Goal: Task Accomplishment & Management: Complete application form

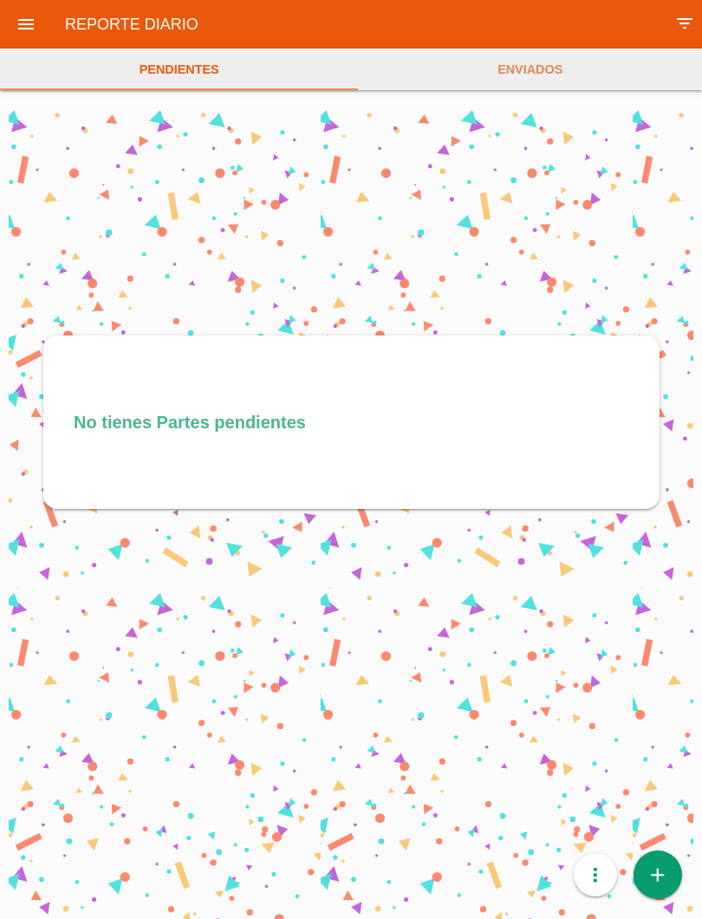
click at [662, 876] on icon "add" at bounding box center [658, 875] width 23 height 49
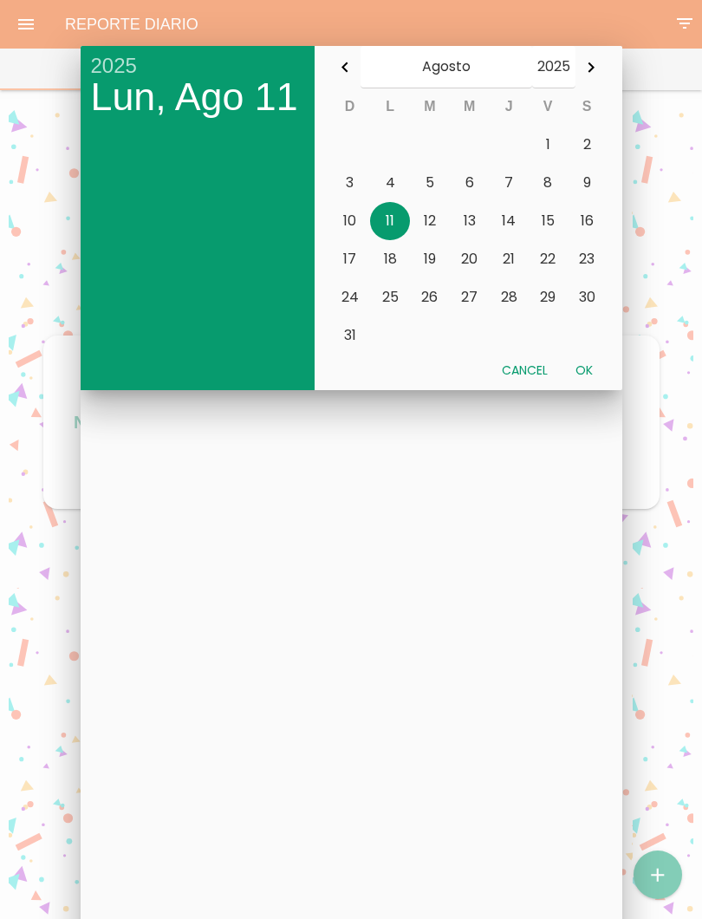
click at [520, 176] on button "7" at bounding box center [509, 183] width 40 height 38
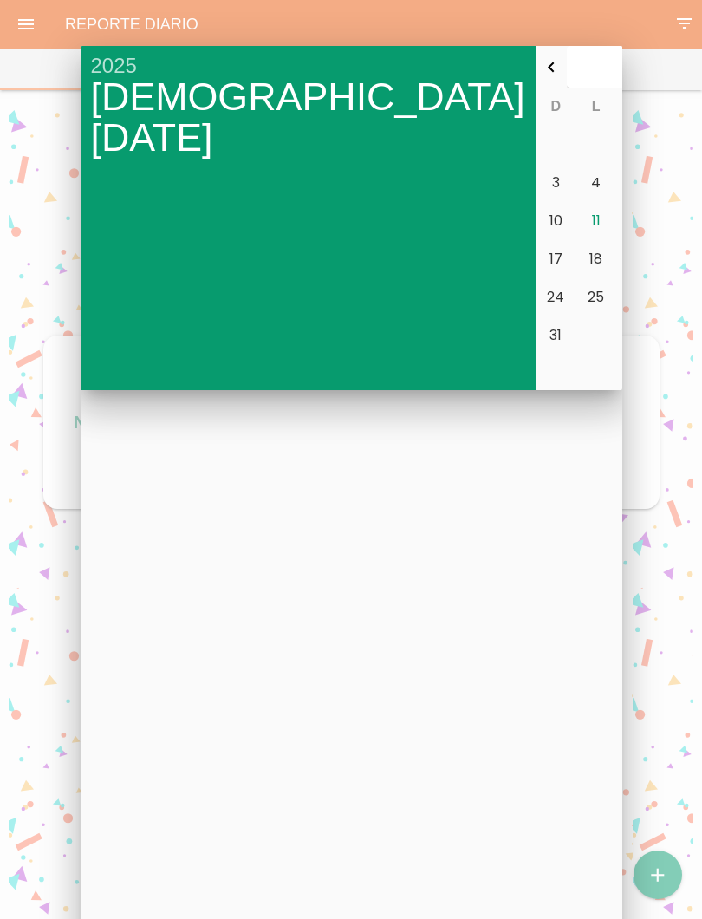
type input "2025-08-07"
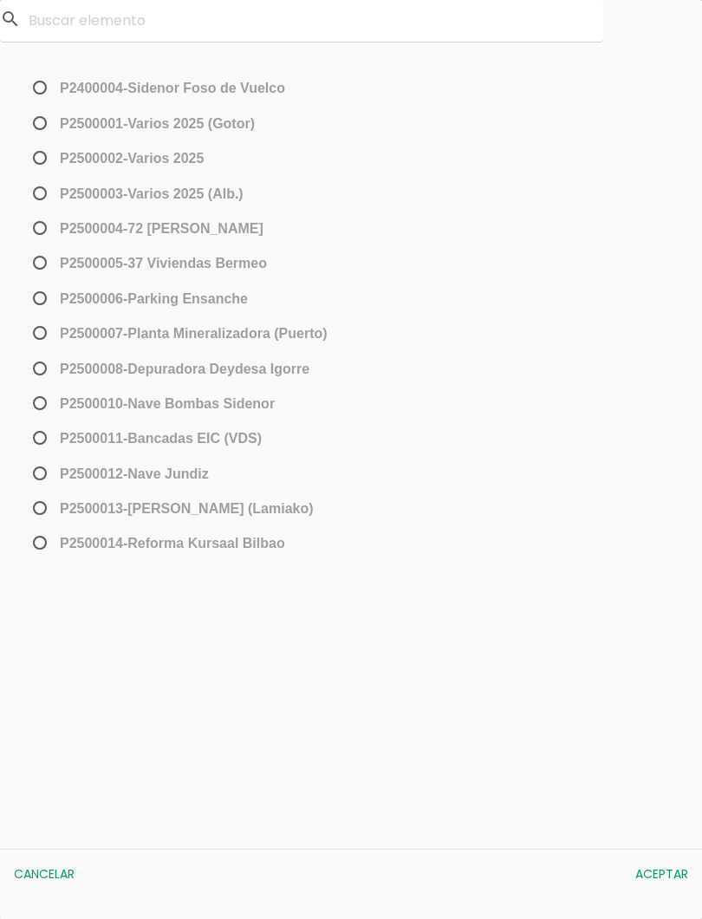
click at [38, 494] on input "﻿P2500012-Nave Jundiz" at bounding box center [34, 481] width 11 height 28
radio input "true"
click at [43, 510] on span "P2500013-[PERSON_NAME] (Lamiako)" at bounding box center [171, 509] width 284 height 22
click at [41, 510] on input "P2500013-[PERSON_NAME] (Lamiako)" at bounding box center [34, 515] width 11 height 28
radio input "true"
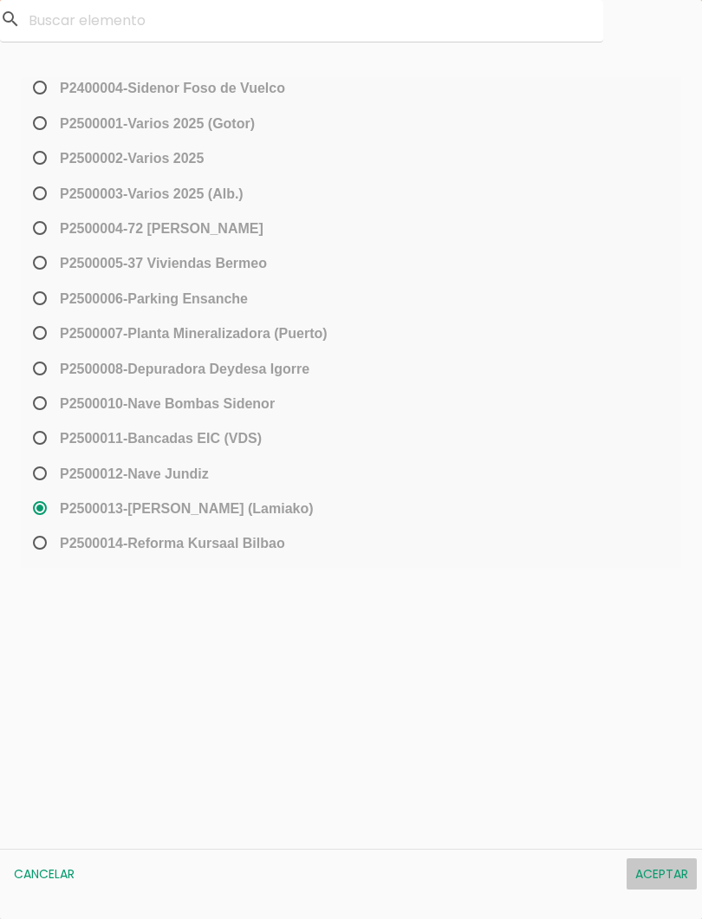
click at [656, 873] on button "Aceptar" at bounding box center [662, 874] width 70 height 31
select select "96"
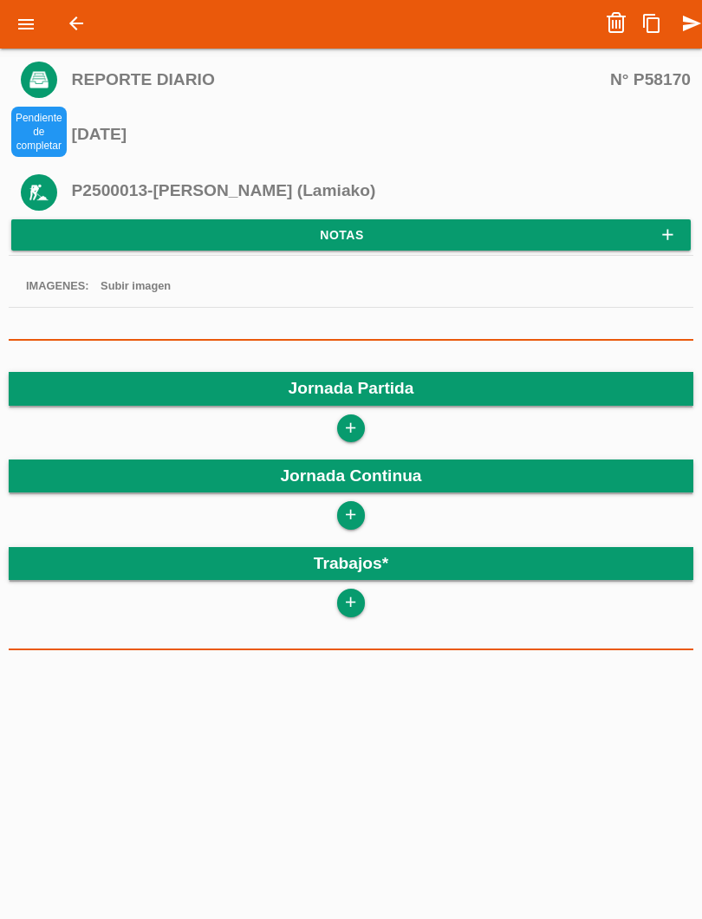
click at [356, 433] on icon "add" at bounding box center [351, 429] width 16 height 28
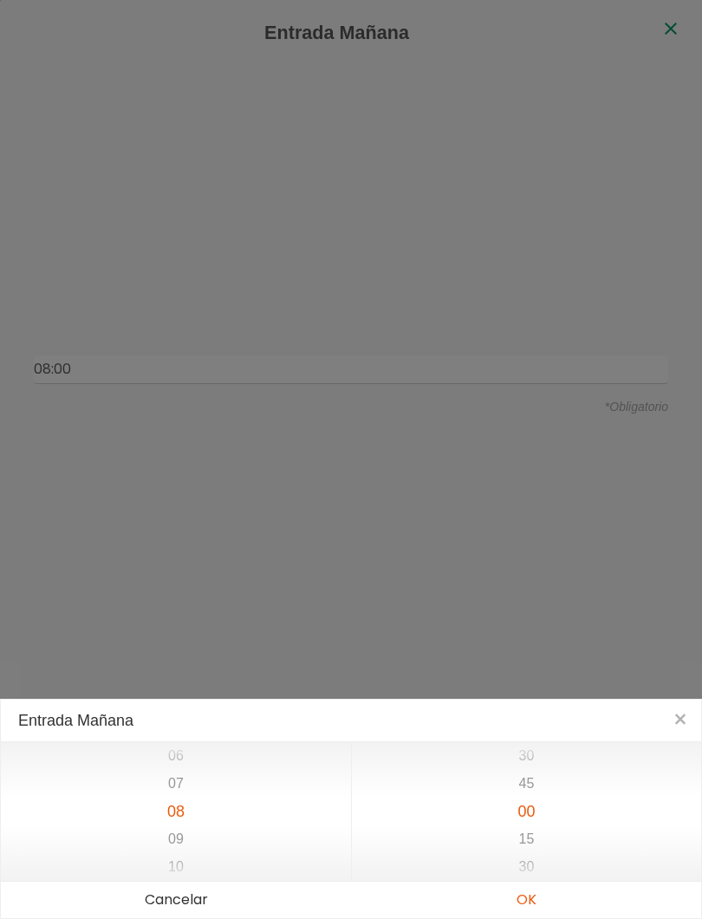
click at [538, 898] on button "OK" at bounding box center [526, 900] width 350 height 36
click at [528, 903] on button "OK" at bounding box center [526, 900] width 350 height 36
click at [529, 901] on button "OK" at bounding box center [526, 900] width 350 height 36
click at [527, 904] on button "OK" at bounding box center [526, 900] width 350 height 36
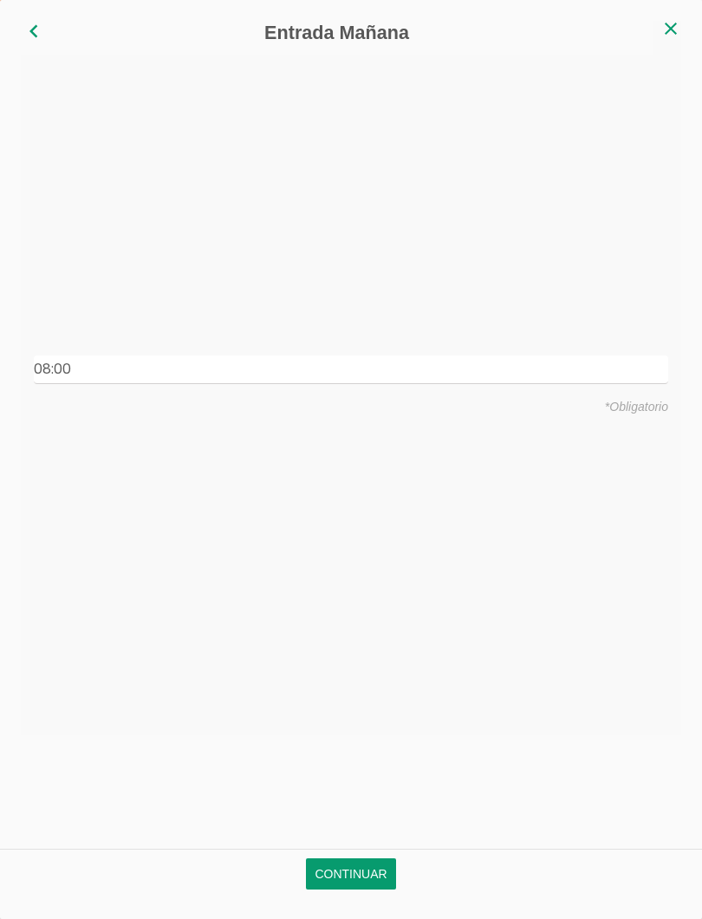
type input "08:00"
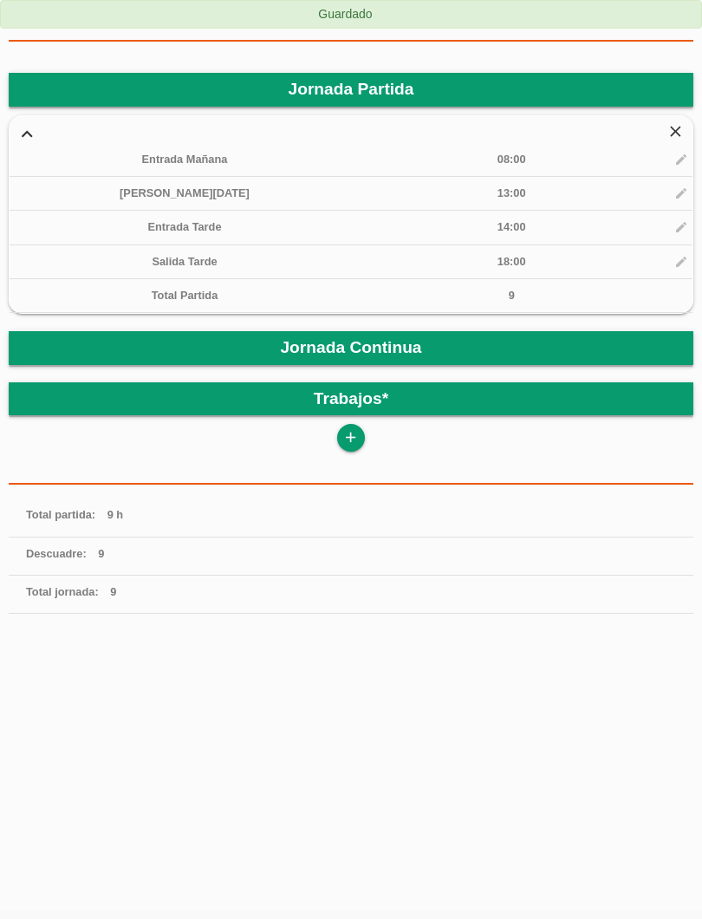
click at [362, 436] on link "add" at bounding box center [351, 438] width 28 height 28
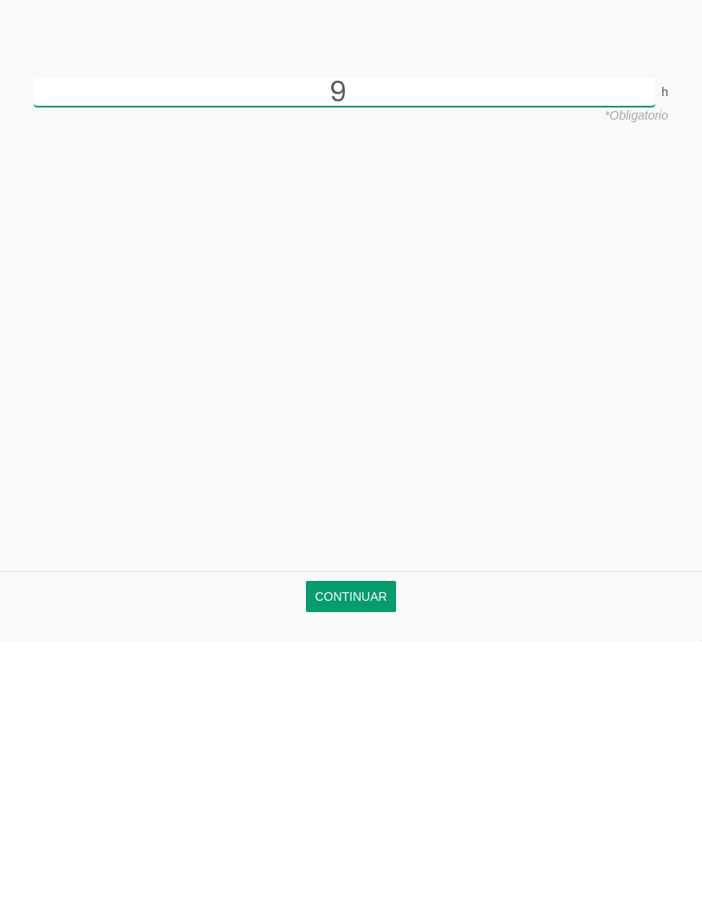
scroll to position [122, 0]
type input "9"
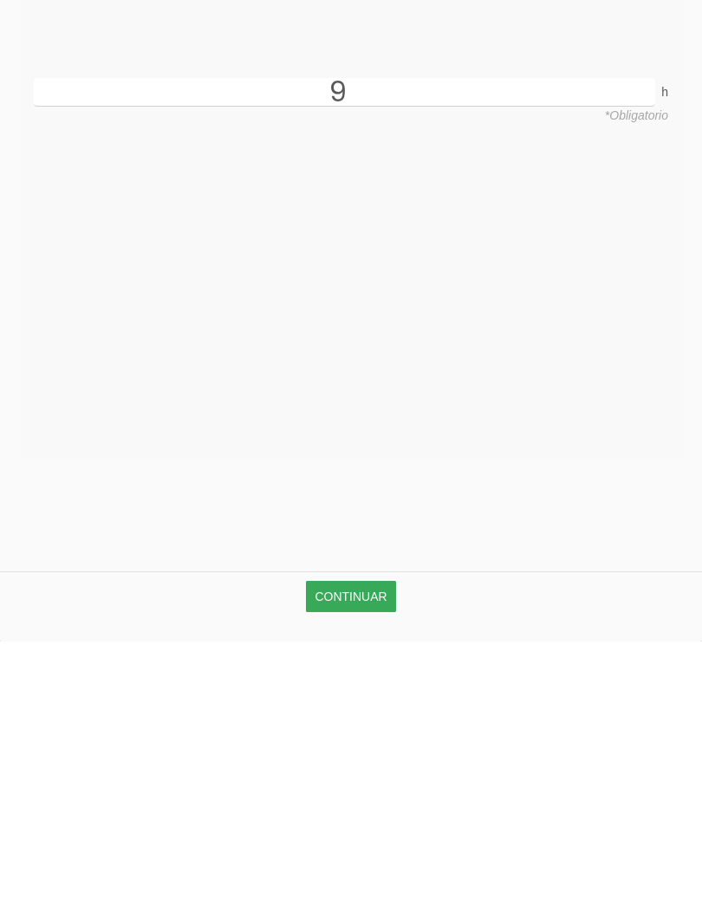
click at [368, 859] on link "Continuar" at bounding box center [350, 874] width 89 height 31
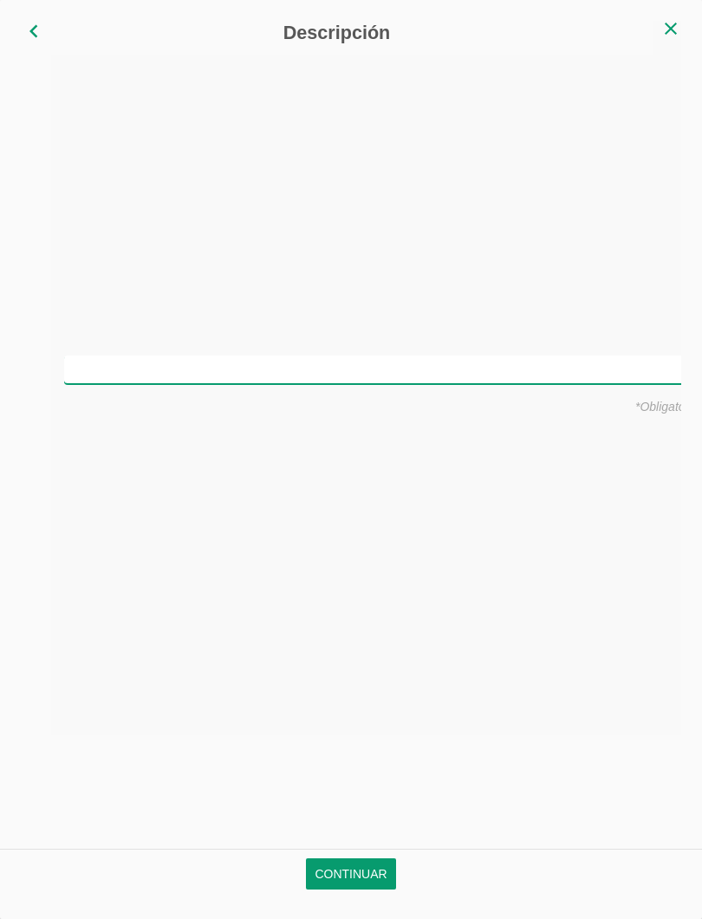
scroll to position [0, 0]
click at [393, 375] on input "text" at bounding box center [351, 370] width 635 height 29
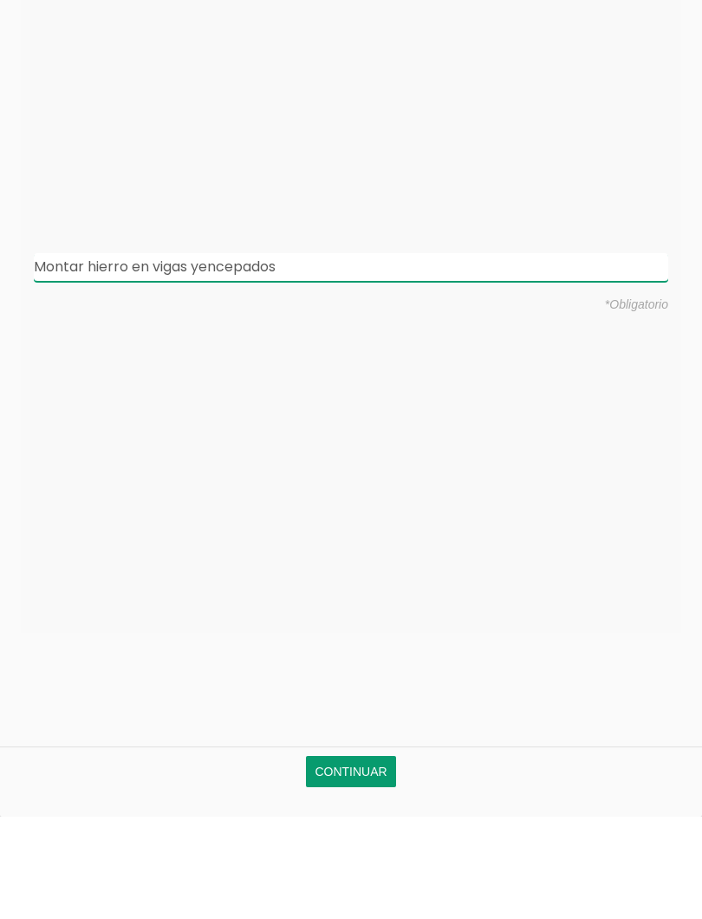
click at [206, 356] on input "Montar hierro en vigas yencepados" at bounding box center [351, 370] width 635 height 29
click at [210, 356] on input "Montar hierro en vigas yencepados" at bounding box center [351, 370] width 635 height 29
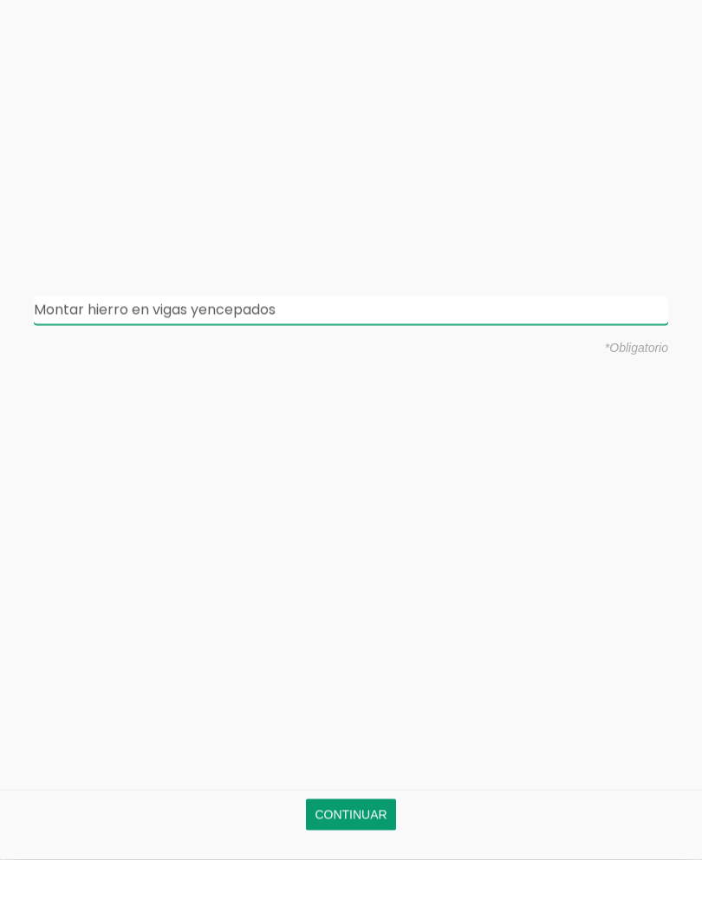
type input "Montar hierro en vigas y encepados"
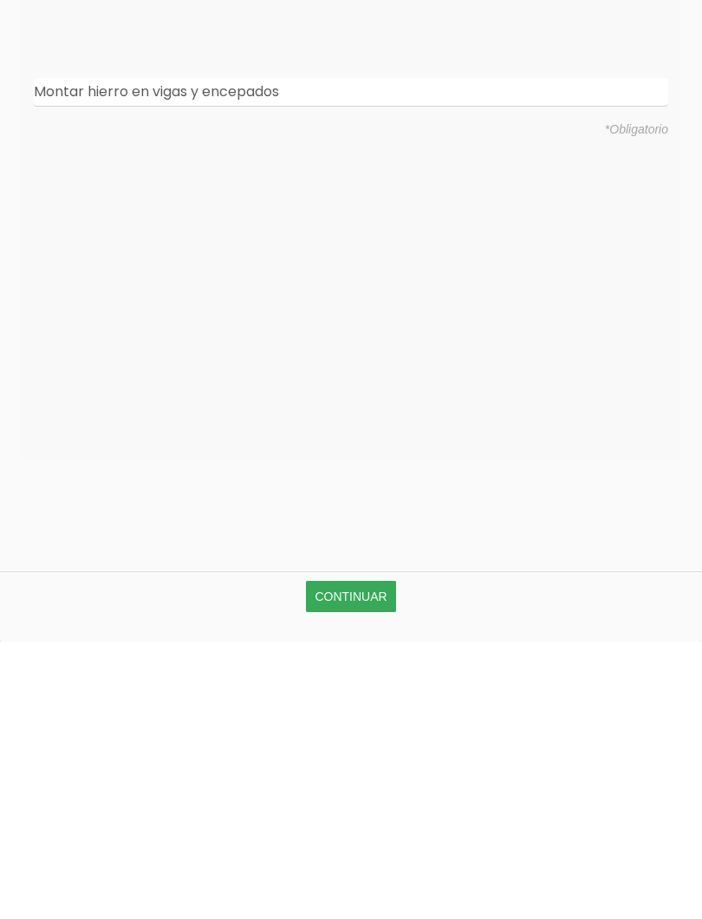
click at [358, 859] on link "Continuar" at bounding box center [350, 874] width 89 height 31
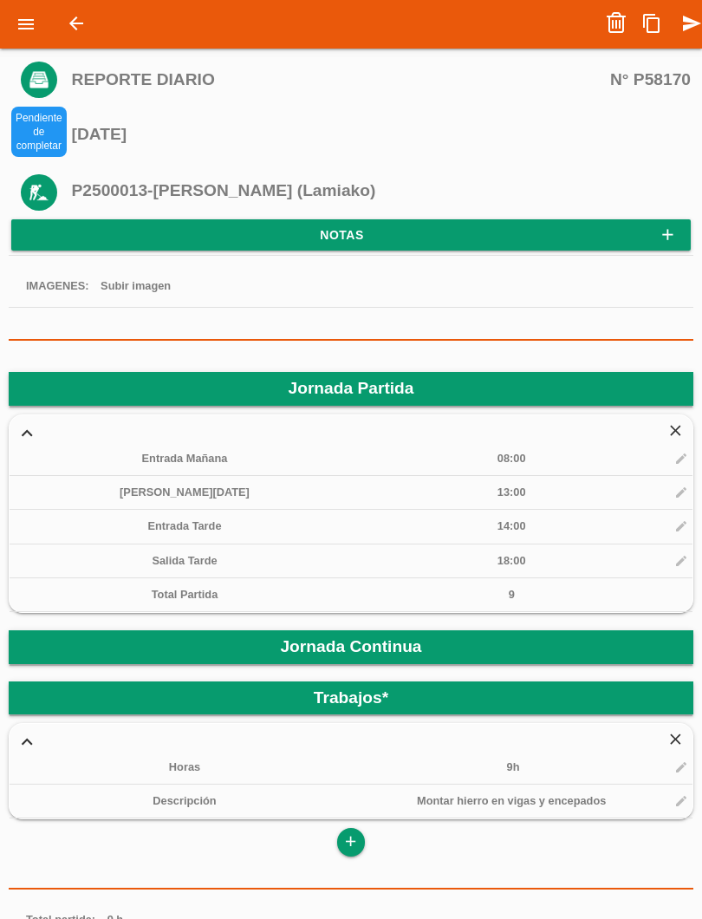
click at [682, 32] on icon "send" at bounding box center [692, 23] width 21 height 35
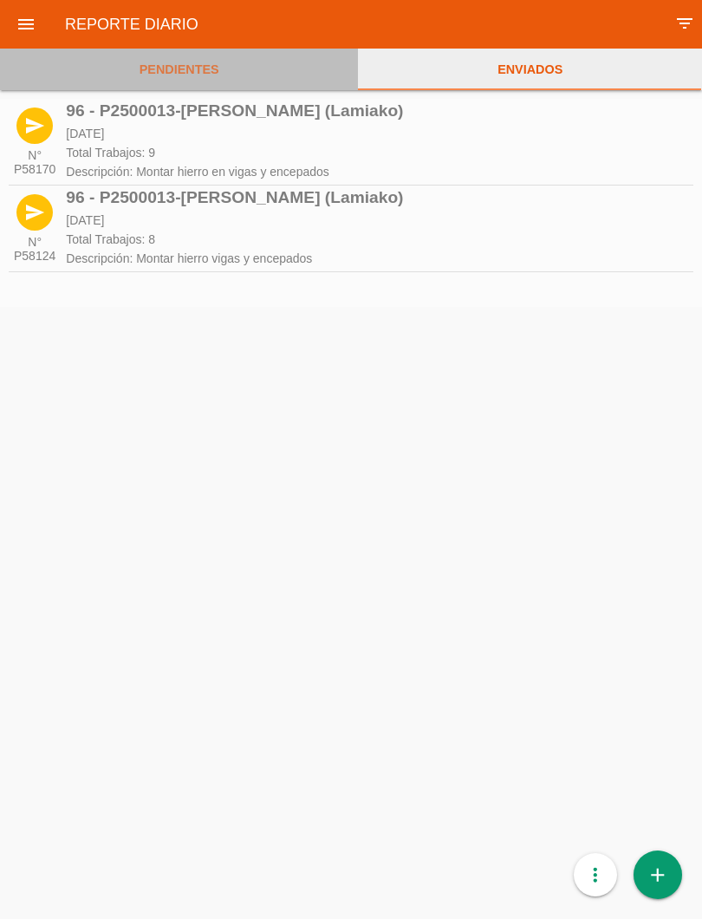
click at [191, 69] on link "PENDIENTES" at bounding box center [179, 70] width 358 height 42
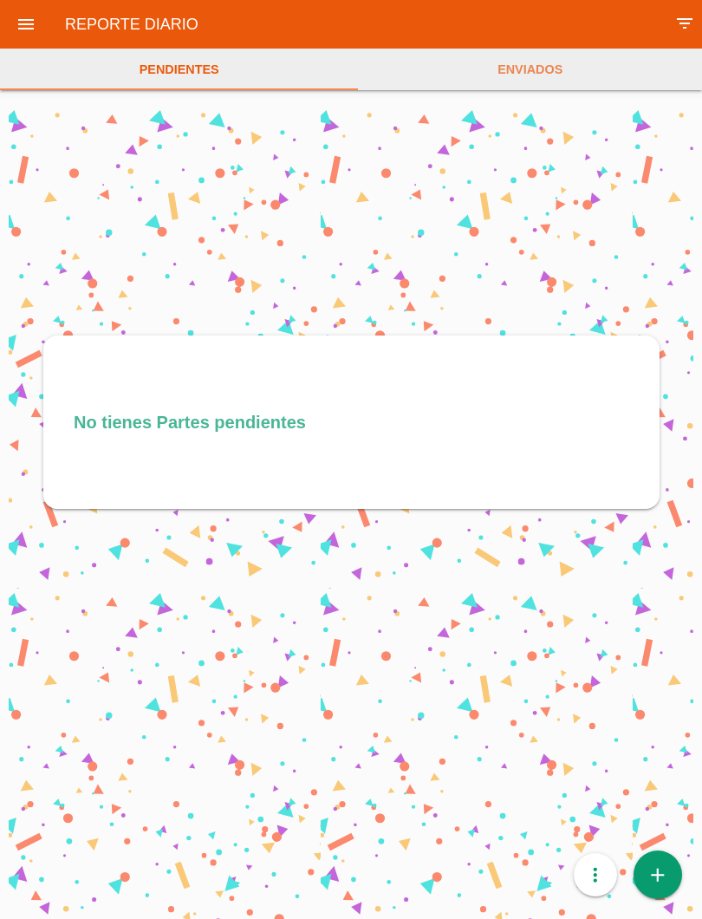
click at [662, 873] on icon "add" at bounding box center [658, 875] width 23 height 49
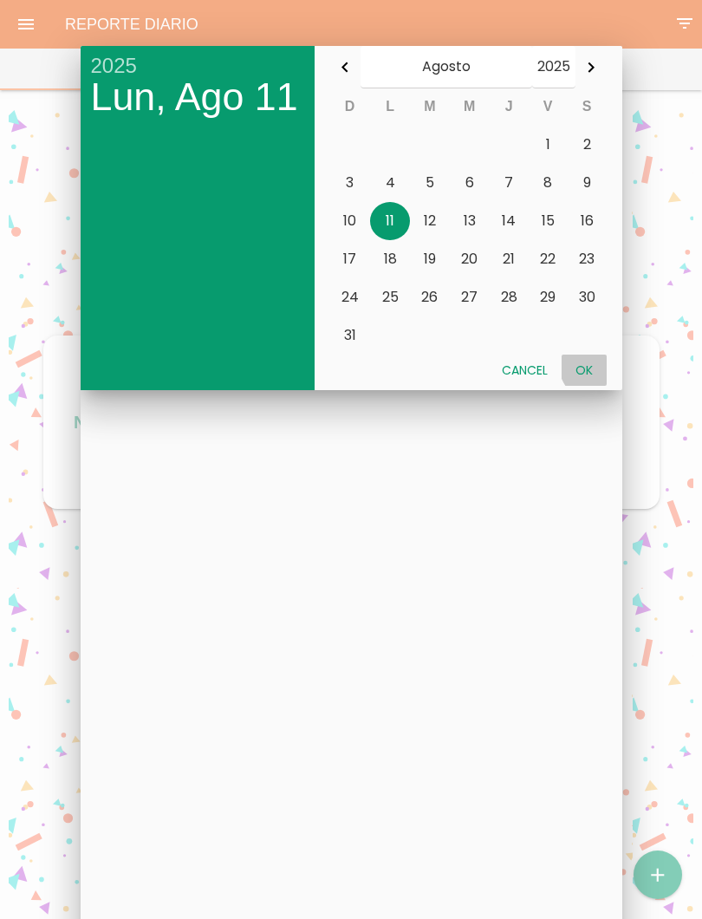
click at [604, 362] on button "Ok" at bounding box center [584, 370] width 45 height 31
type input "[DATE]"
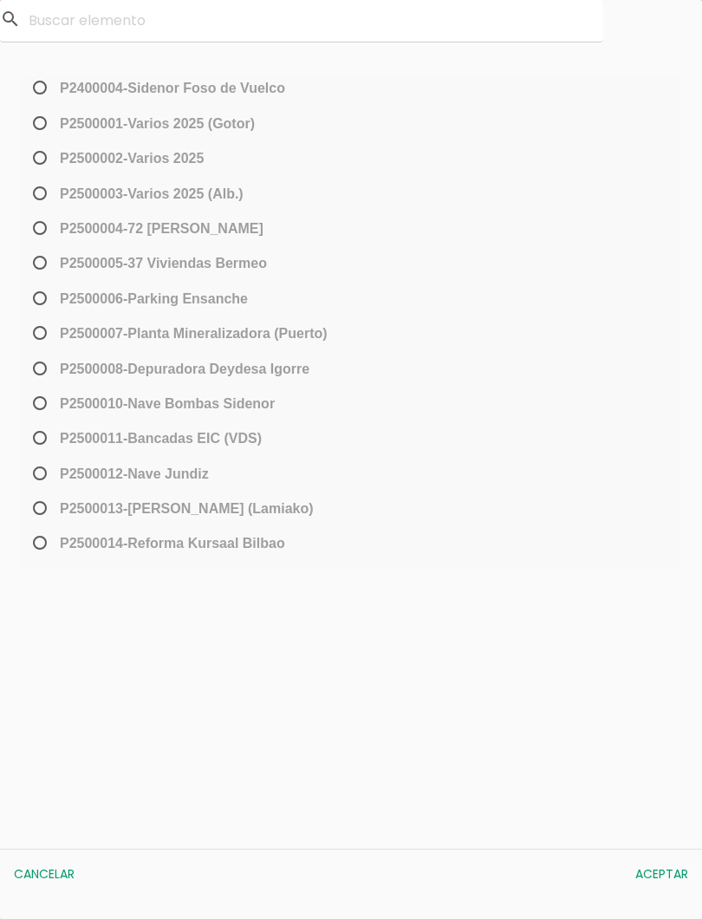
click at [37, 506] on span "P2500013-[PERSON_NAME] (Lamiako)" at bounding box center [171, 509] width 284 height 22
click at [37, 506] on input "P2500013-[PERSON_NAME] (Lamiako)" at bounding box center [34, 515] width 11 height 28
radio input "true"
click at [666, 873] on button "Aceptar" at bounding box center [662, 874] width 70 height 31
select select "96"
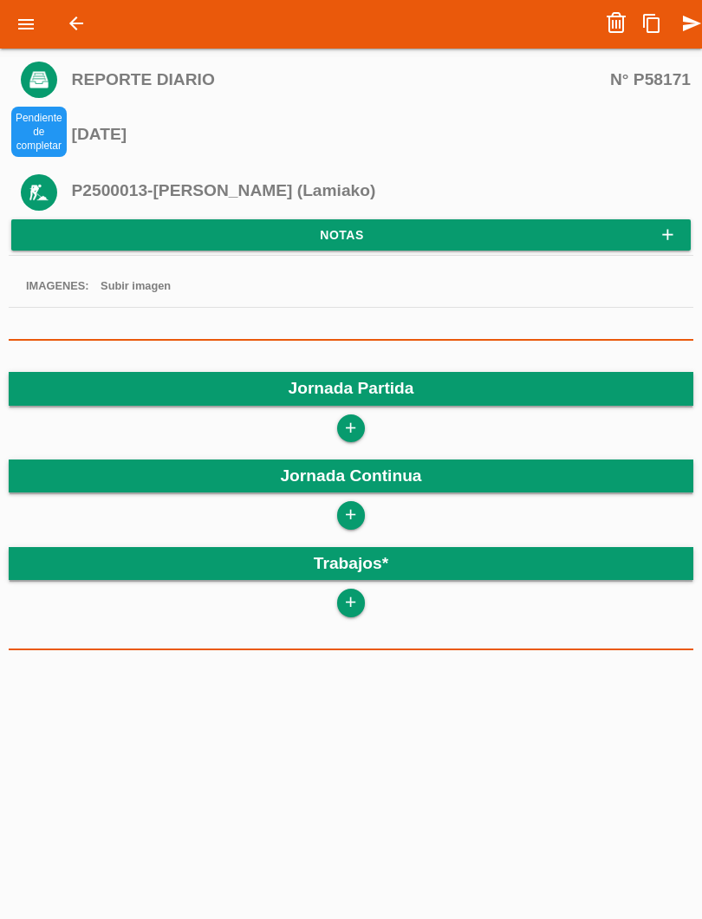
click at [358, 424] on icon "add" at bounding box center [351, 429] width 16 height 28
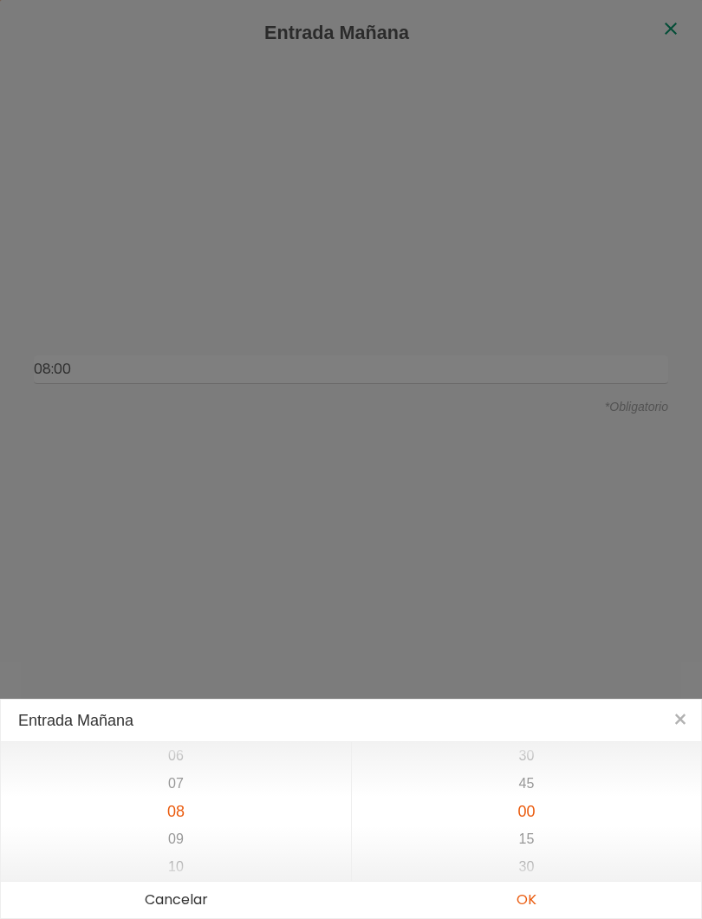
click at [538, 906] on button "OK" at bounding box center [526, 900] width 350 height 36
click at [529, 905] on button "OK" at bounding box center [526, 900] width 350 height 36
click at [533, 904] on button "OK" at bounding box center [526, 900] width 350 height 36
click at [528, 907] on button "OK" at bounding box center [526, 900] width 350 height 36
type input "08:00"
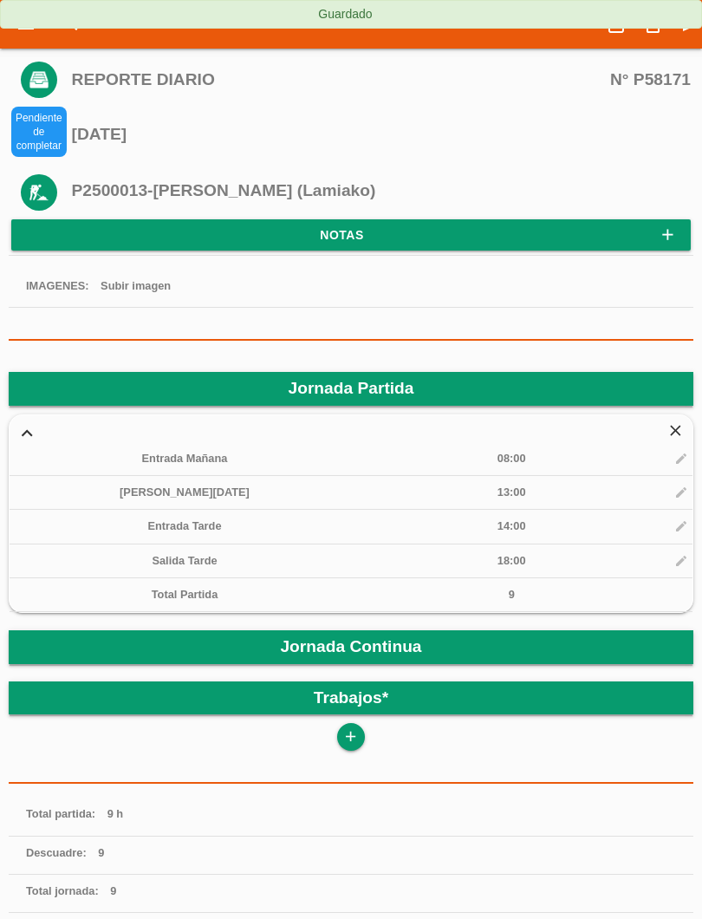
click at [360, 730] on link "add" at bounding box center [351, 737] width 28 height 28
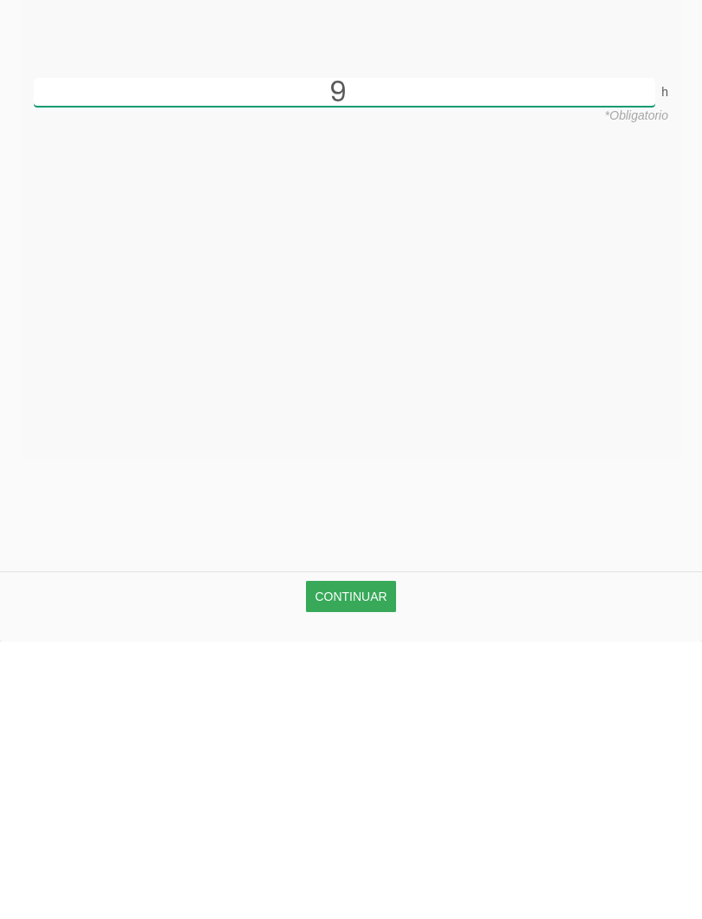
type input "9"
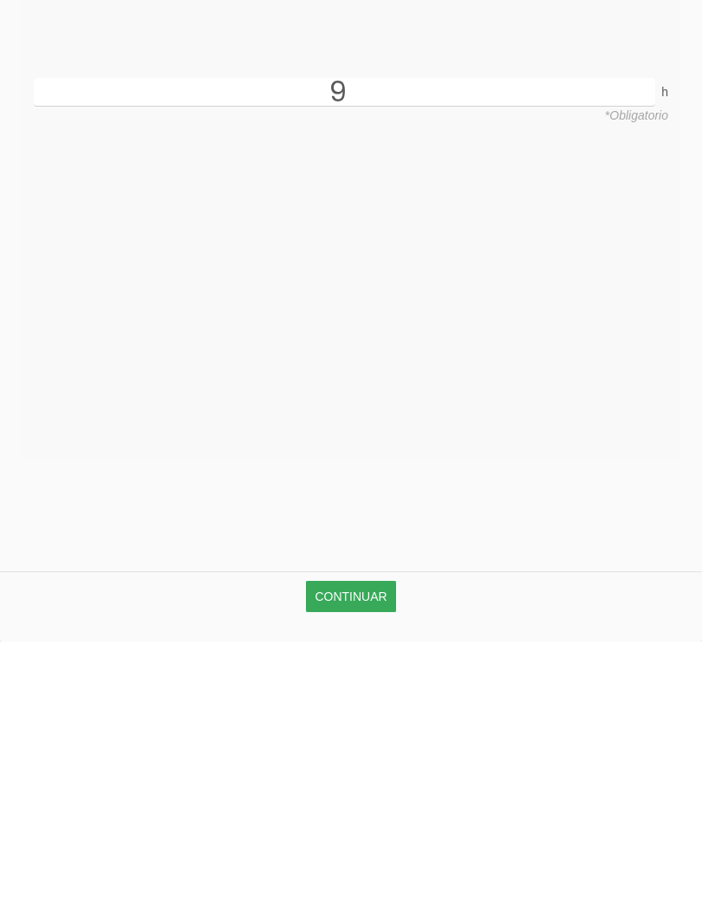
click at [361, 859] on link "Continuar" at bounding box center [350, 874] width 89 height 31
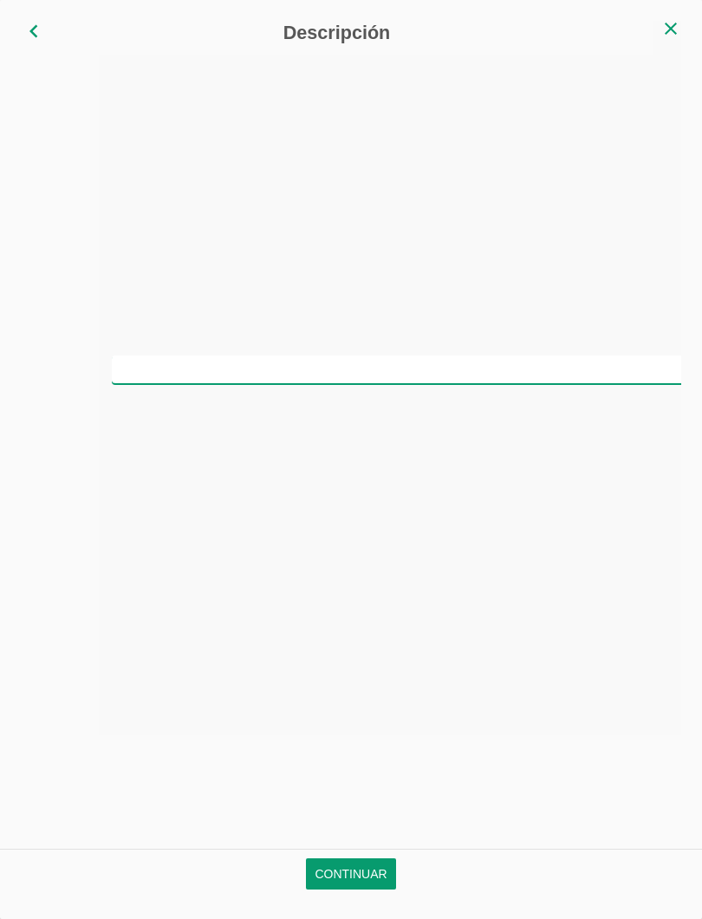
click at [396, 356] on input "text" at bounding box center [429, 370] width 635 height 29
type input "Montar hierro en vigas y encepados"
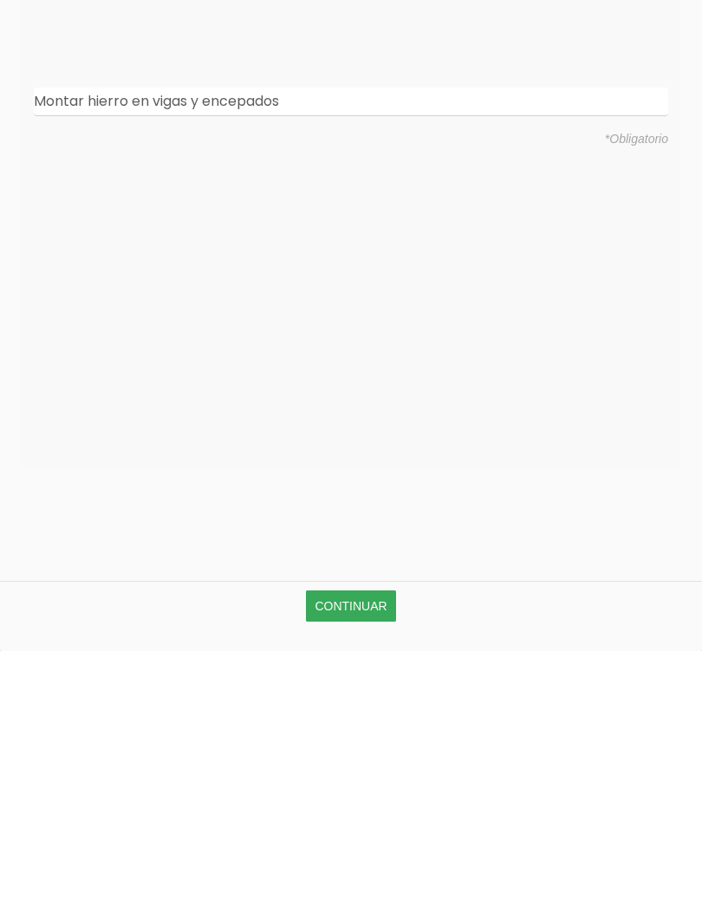
click at [377, 859] on link "Continuar" at bounding box center [350, 874] width 89 height 31
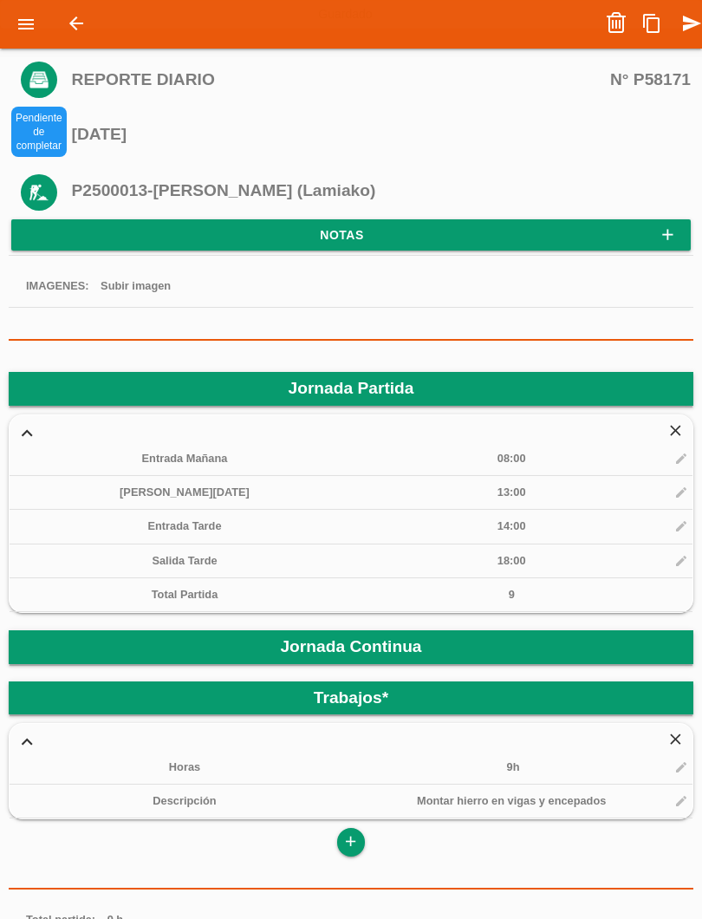
click at [695, 24] on icon "send" at bounding box center [692, 23] width 21 height 35
